Goal: Ask a question

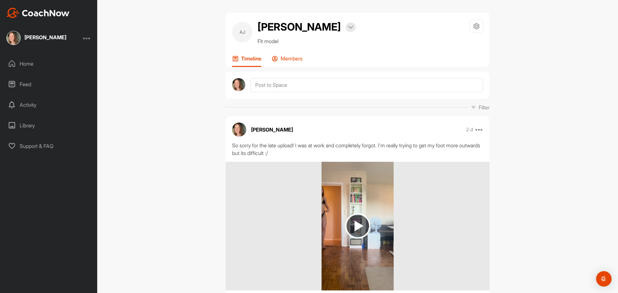
click at [294, 61] on p "Members" at bounding box center [291, 58] width 22 height 6
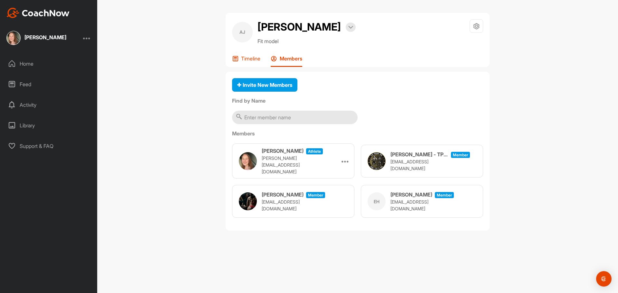
click at [249, 59] on p "Timeline" at bounding box center [250, 58] width 19 height 6
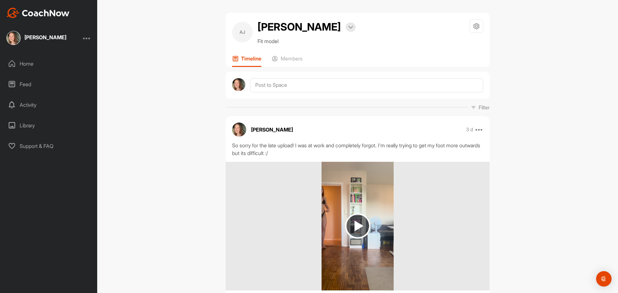
click at [23, 148] on div "Support & FAQ" at bounding box center [49, 146] width 91 height 16
click at [348, 28] on img at bounding box center [350, 27] width 5 height 3
click at [26, 63] on div "Home" at bounding box center [49, 64] width 91 height 16
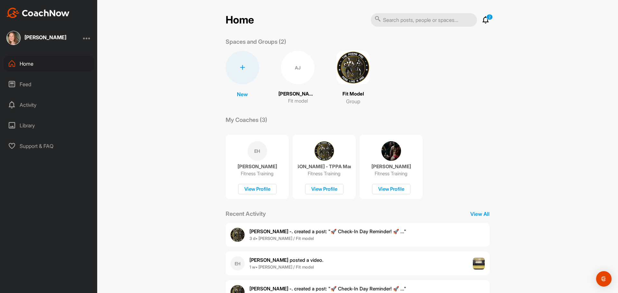
click at [283, 72] on div "AJ" at bounding box center [297, 67] width 33 height 33
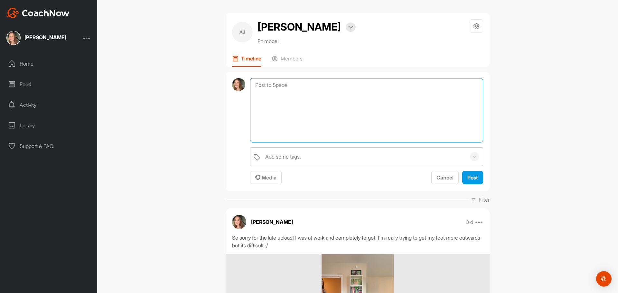
click at [278, 88] on textarea at bounding box center [366, 110] width 233 height 64
paste textarea "Hello! I unfortunately need to cancel my membership with The Posing Pro."
type textarea "Hello! I unfortunately need to cancel my membership with The Posing Pro due to …"
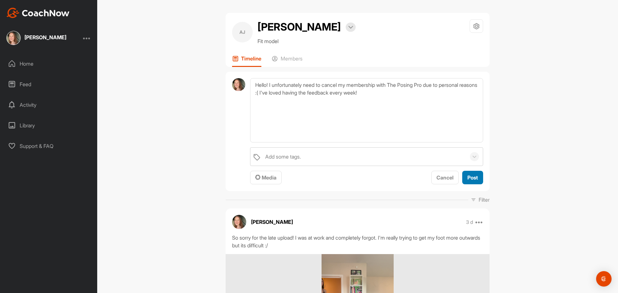
click at [468, 179] on span "Post" at bounding box center [472, 177] width 11 height 6
